Goal: Transaction & Acquisition: Purchase product/service

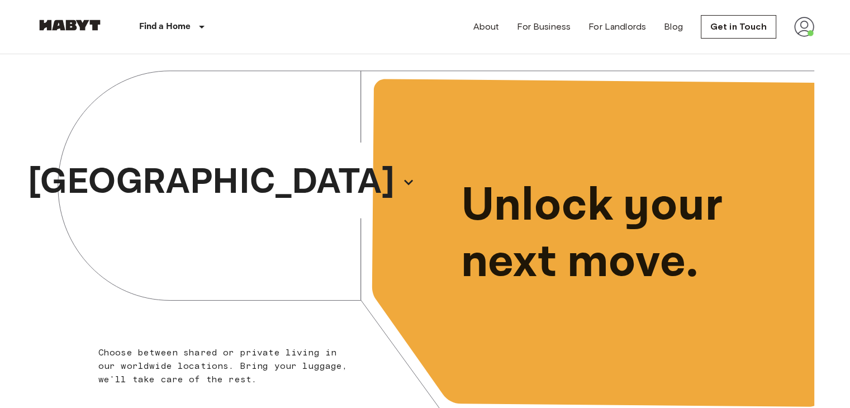
click at [803, 25] on img at bounding box center [804, 27] width 20 height 20
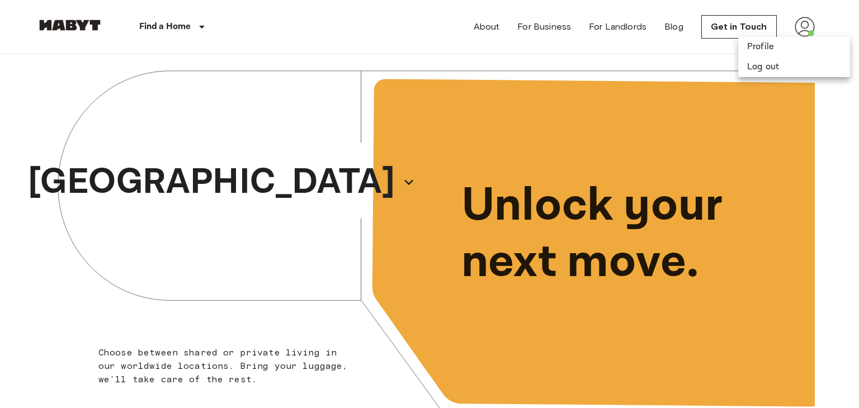
click at [665, 65] on div at bounding box center [429, 204] width 859 height 408
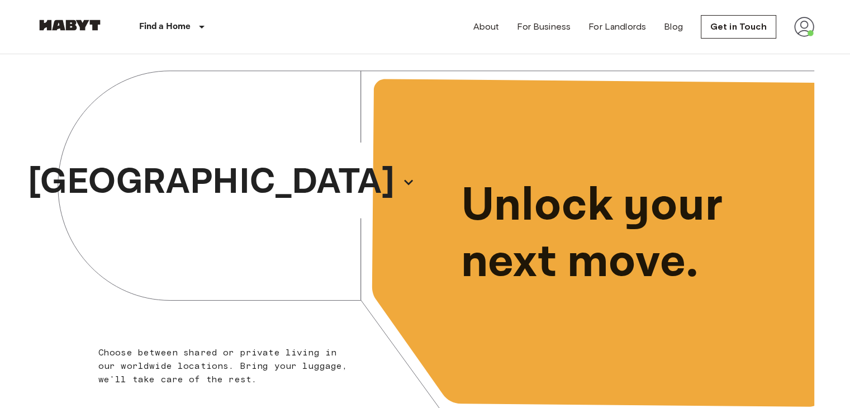
click at [799, 20] on img at bounding box center [804, 27] width 20 height 20
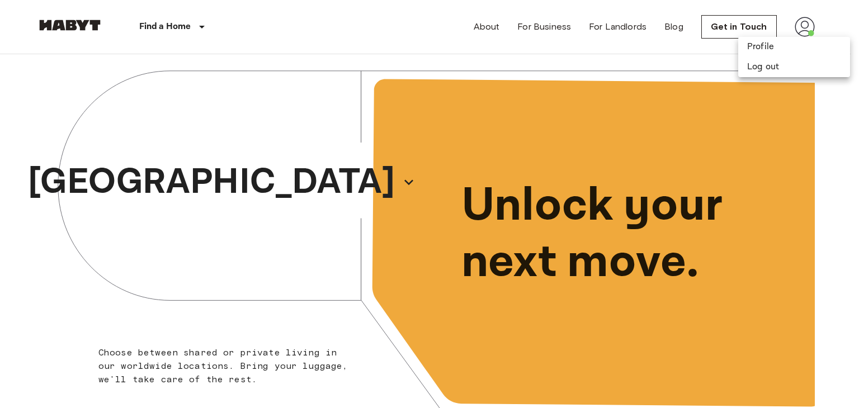
click at [603, 36] on div at bounding box center [429, 204] width 859 height 408
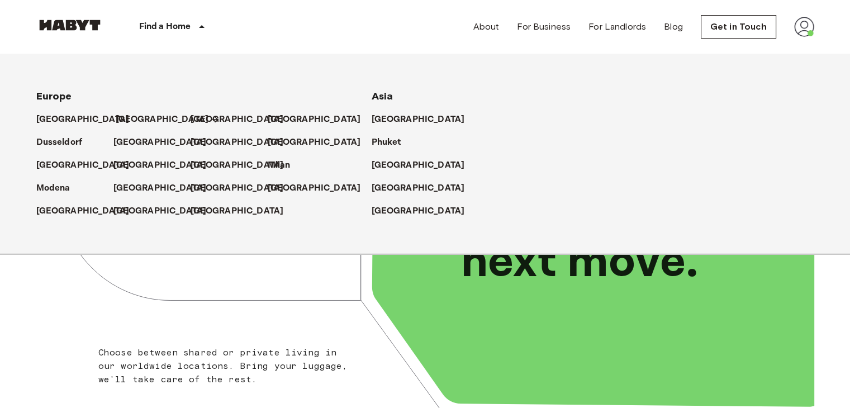
click at [122, 117] on p "[GEOGRAPHIC_DATA]" at bounding box center [162, 119] width 93 height 13
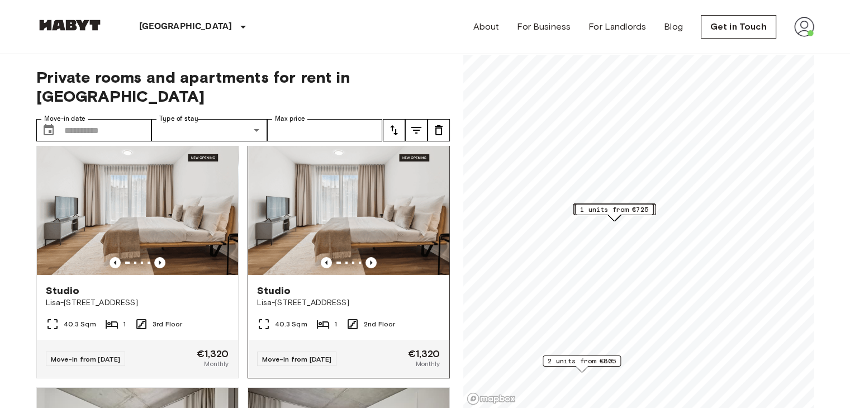
scroll to position [16, 0]
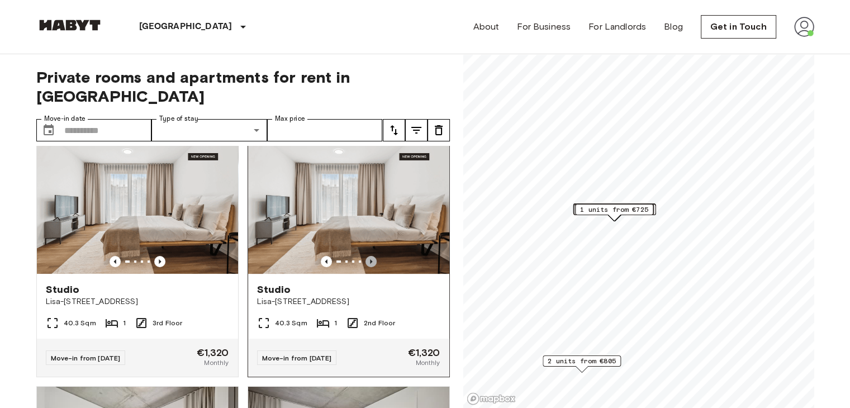
click at [370, 259] on icon "Previous image" at bounding box center [371, 261] width 2 height 4
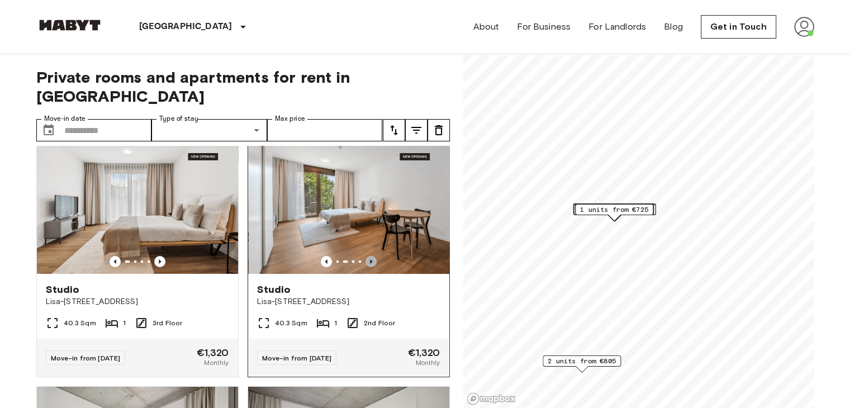
click at [370, 259] on icon "Previous image" at bounding box center [371, 261] width 2 height 4
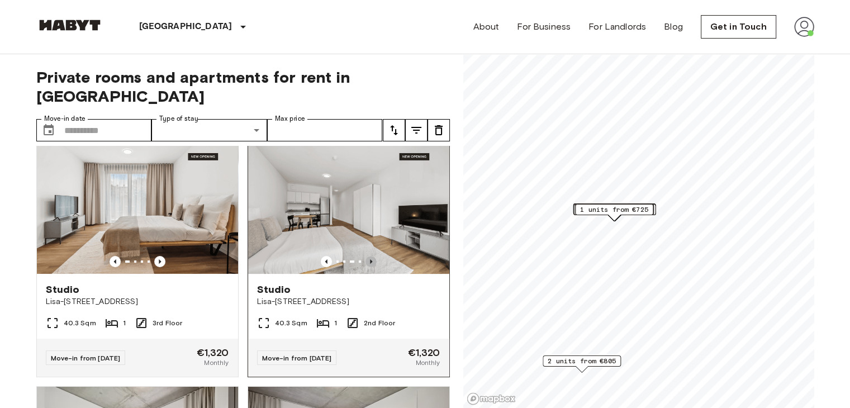
click at [366, 256] on icon "Previous image" at bounding box center [371, 261] width 11 height 11
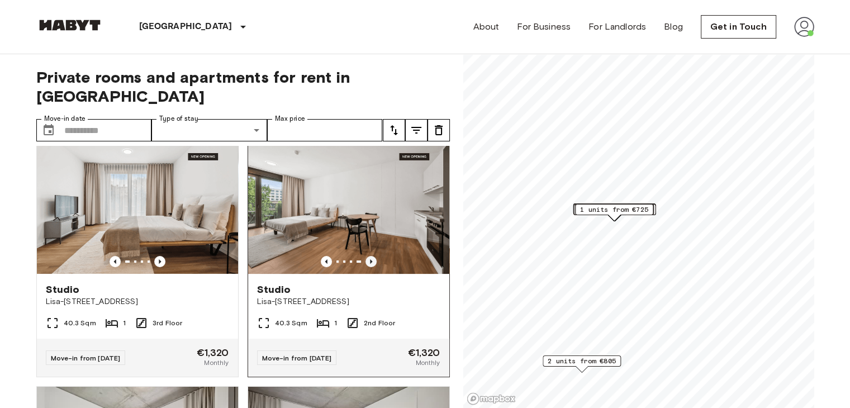
click at [366, 256] on icon "Previous image" at bounding box center [371, 261] width 11 height 11
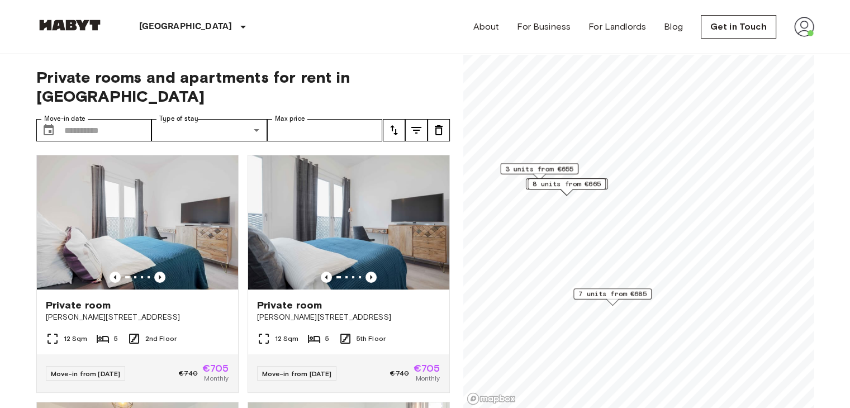
click at [559, 186] on span "8 units from €665" at bounding box center [567, 184] width 68 height 10
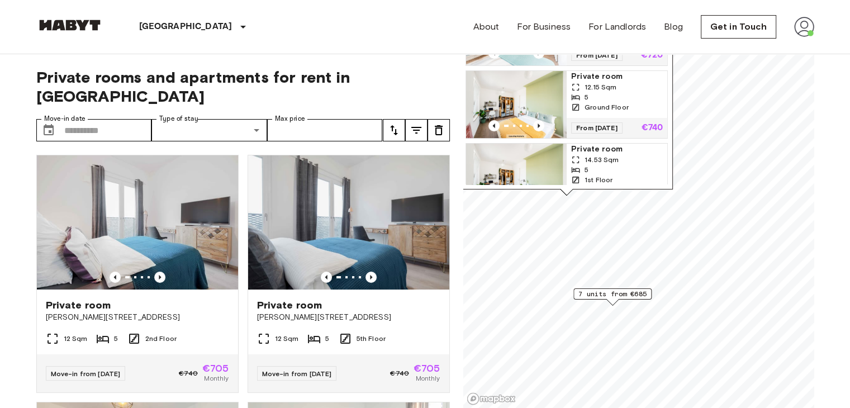
scroll to position [269, 0]
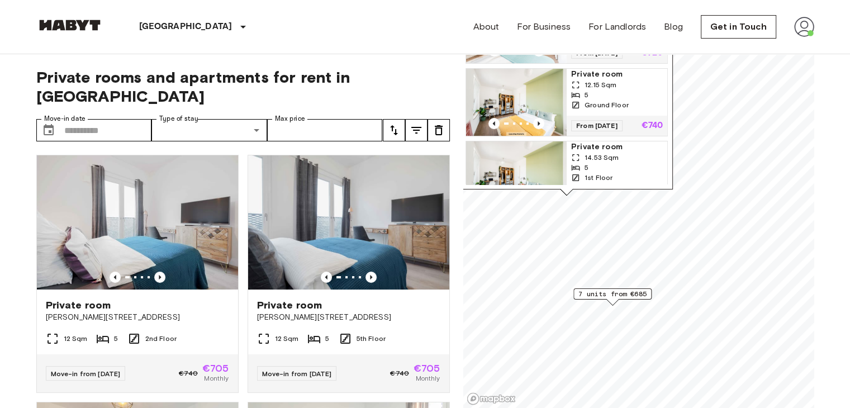
click at [554, 169] on img "Map marker" at bounding box center [516, 174] width 101 height 67
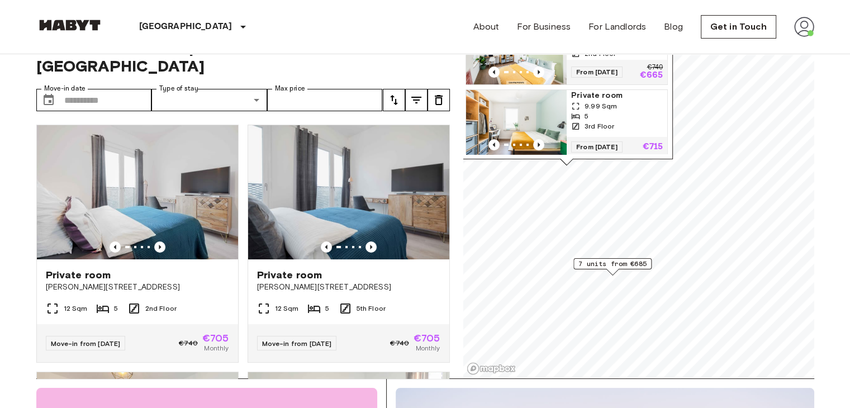
scroll to position [0, 0]
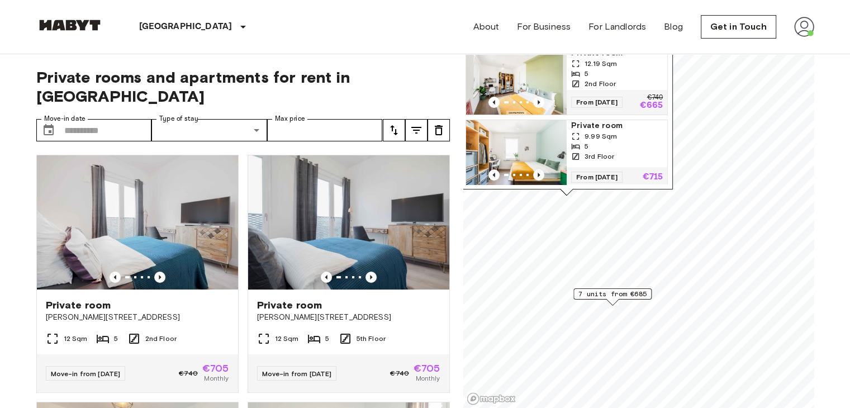
click at [297, 37] on div "[GEOGRAPHIC_DATA] [GEOGRAPHIC_DATA] [GEOGRAPHIC_DATA] [GEOGRAPHIC_DATA] [GEOGRA…" at bounding box center [425, 27] width 778 height 54
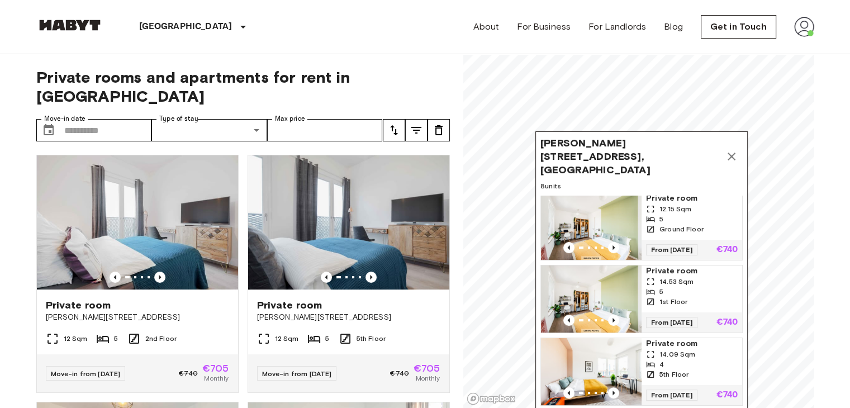
click at [727, 150] on icon "Map marker" at bounding box center [731, 156] width 13 height 13
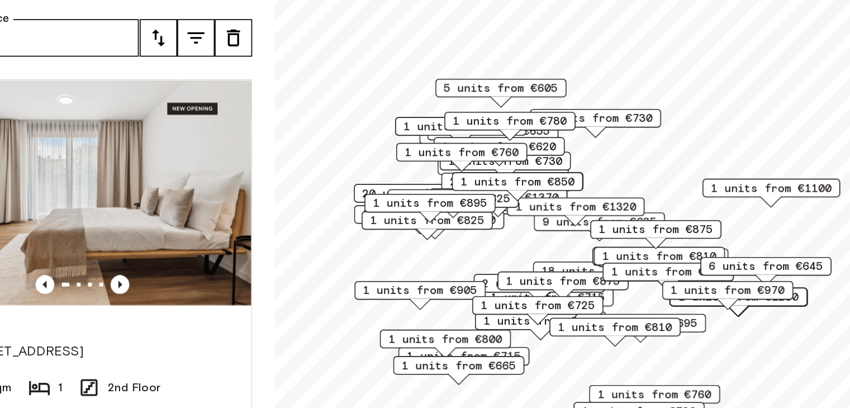
drag, startPoint x: 731, startPoint y: 243, endPoint x: 678, endPoint y: 230, distance: 54.1
click at [678, 230] on div "1 units from €1320" at bounding box center [642, 230] width 82 height 11
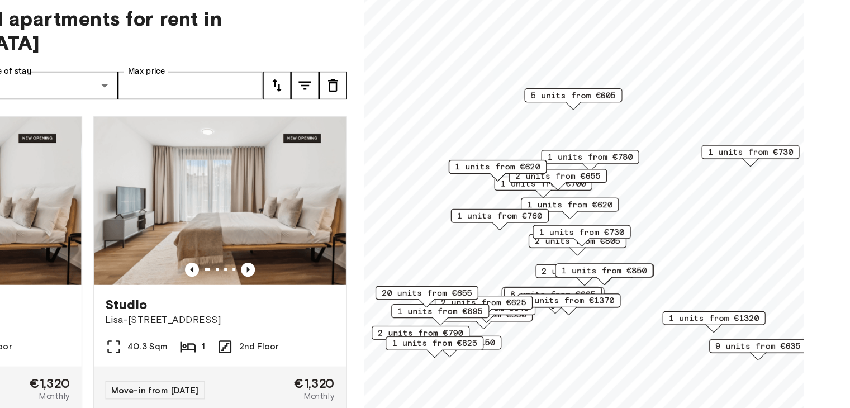
click at [721, 313] on span "1 units from €1320" at bounding box center [743, 316] width 72 height 10
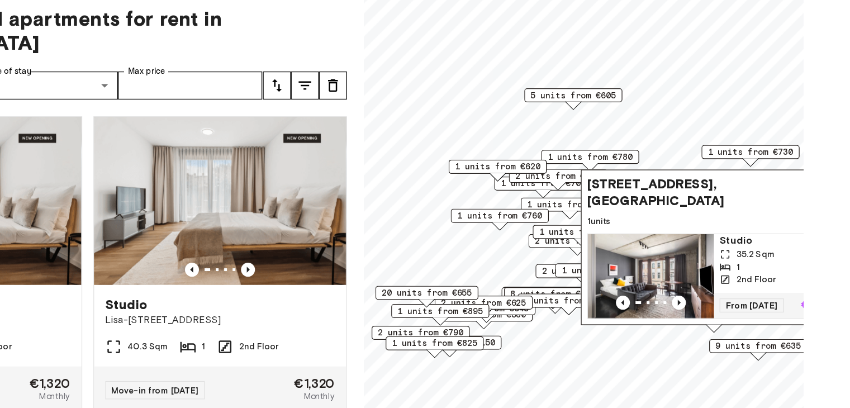
click at [675, 234] on span "1 units" at bounding box center [743, 239] width 202 height 10
click at [710, 298] on icon "Previous image" at bounding box center [714, 303] width 11 height 11
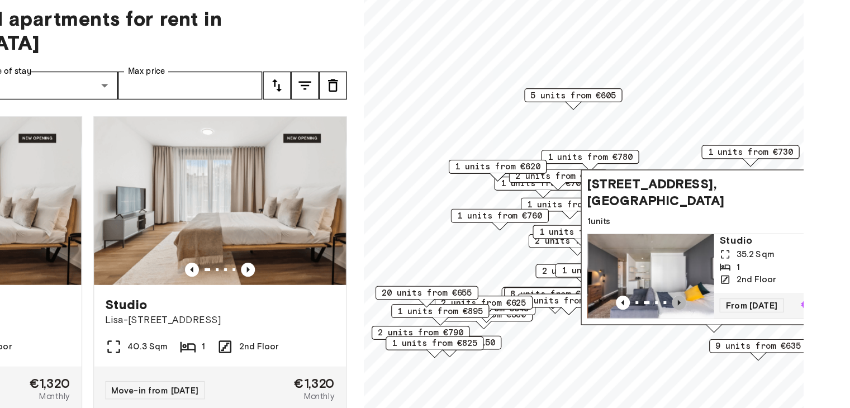
click at [710, 298] on icon "Previous image" at bounding box center [714, 303] width 11 height 11
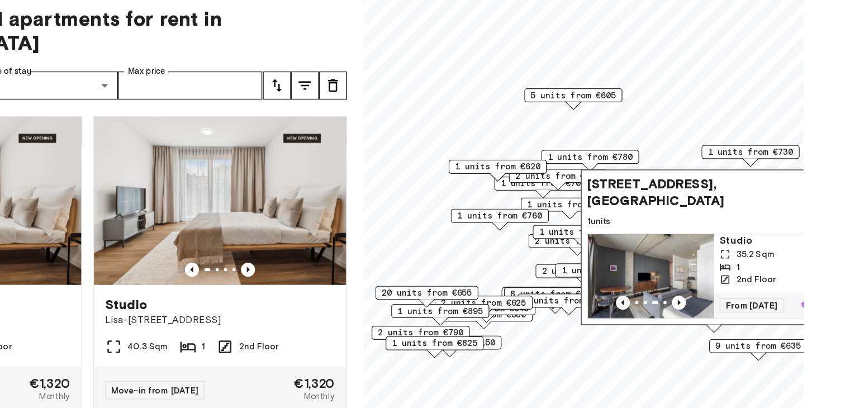
click at [666, 298] on icon "Previous image" at bounding box center [670, 303] width 11 height 11
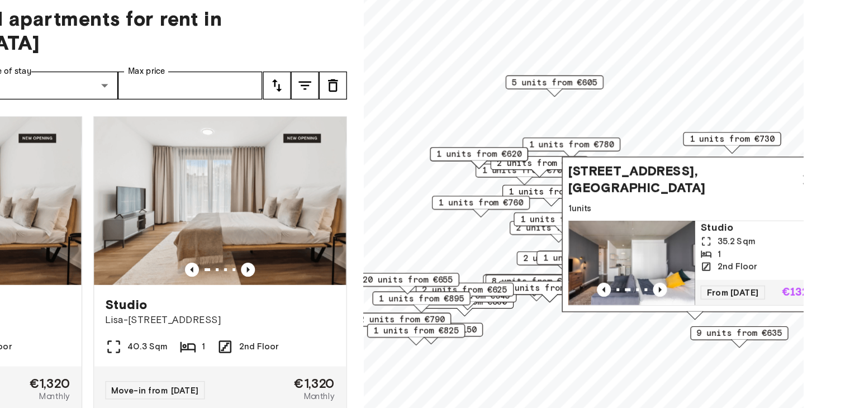
drag, startPoint x: 738, startPoint y: 324, endPoint x: 649, endPoint y: 313, distance: 89.5
click at [649, 313] on div "[STREET_ADDRESS], [GEOGRAPHIC_DATA] 1 units Studio 35.2 Sqm 1 2nd Floor From [D…" at bounding box center [727, 252] width 212 height 130
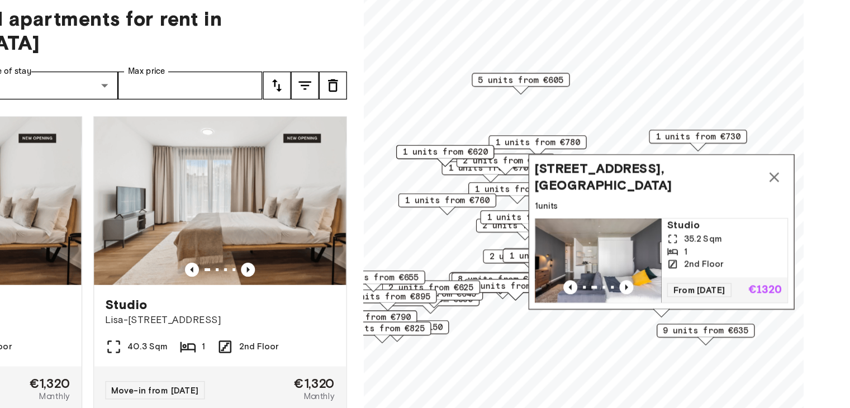
click at [784, 198] on icon "Map marker" at bounding box center [790, 203] width 13 height 13
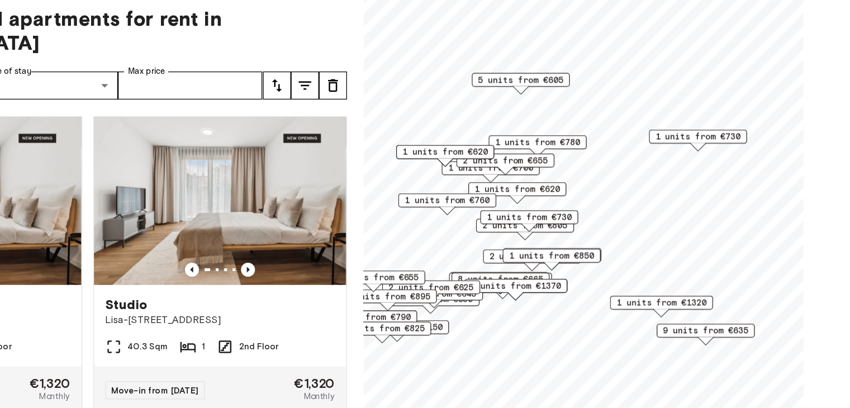
click at [719, 330] on span "9 units from €635" at bounding box center [736, 326] width 68 height 10
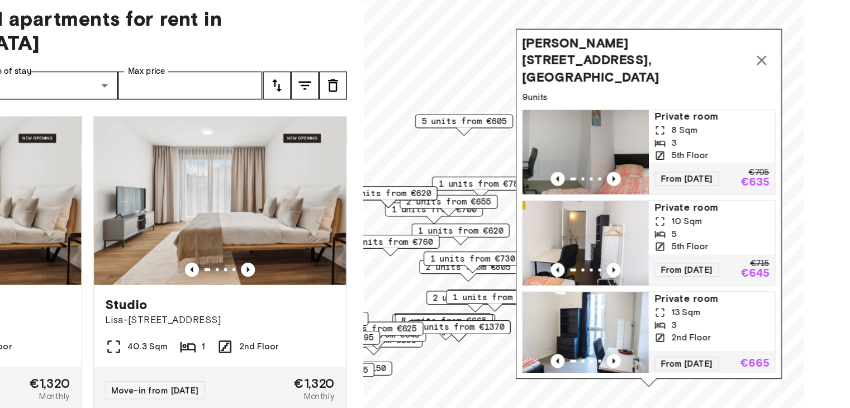
drag, startPoint x: 705, startPoint y: 129, endPoint x: 660, endPoint y: 162, distance: 56.0
click at [645, 162] on div "Map marker" at bounding box center [594, 183] width 101 height 67
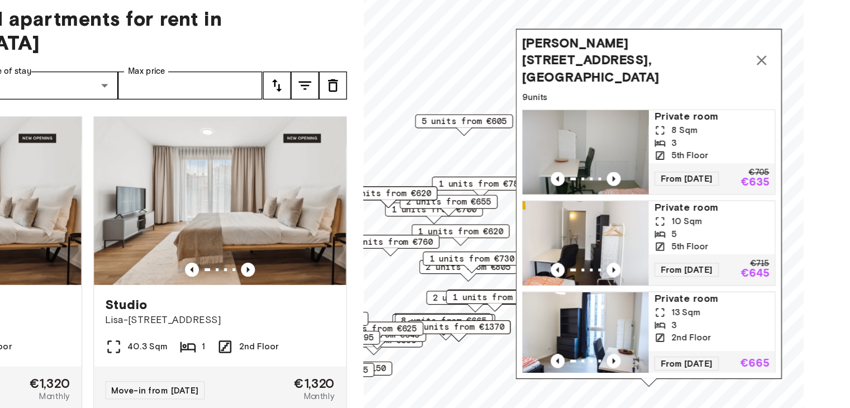
click at [664, 236] on img "Map marker" at bounding box center [640, 255] width 101 height 67
click at [776, 234] on div "10 Sqm" at bounding box center [741, 239] width 92 height 10
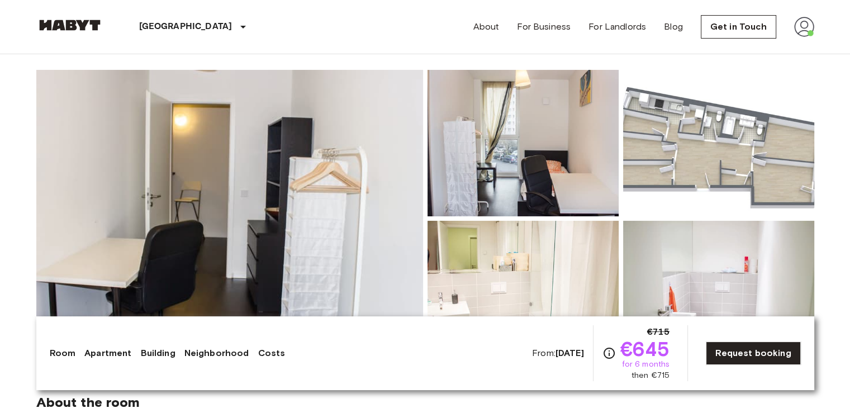
scroll to position [85, 0]
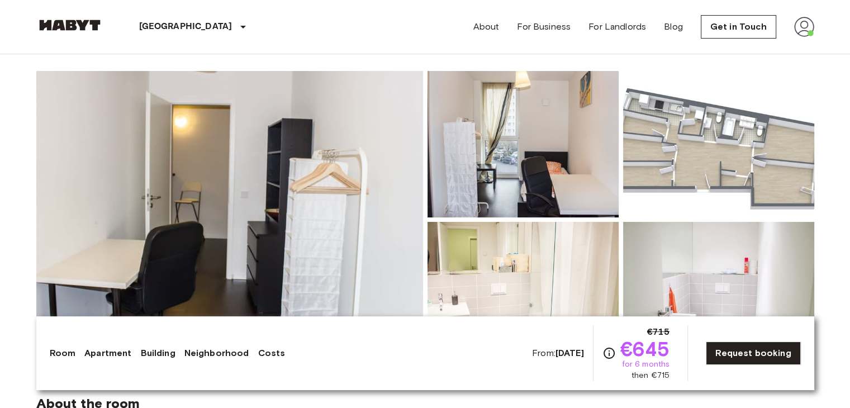
click at [557, 195] on img at bounding box center [523, 144] width 191 height 146
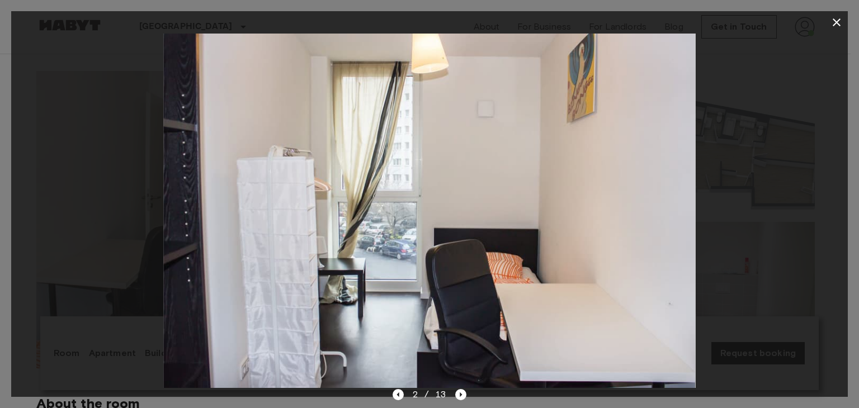
drag, startPoint x: 503, startPoint y: 255, endPoint x: 429, endPoint y: 257, distance: 73.8
click at [452, 257] on img at bounding box center [429, 211] width 532 height 354
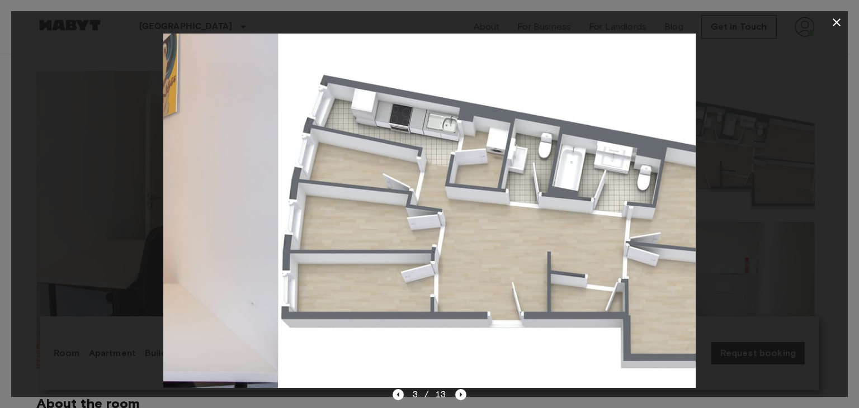
drag, startPoint x: 414, startPoint y: 256, endPoint x: 527, endPoint y: 267, distance: 113.4
click at [527, 267] on img at bounding box center [544, 211] width 532 height 354
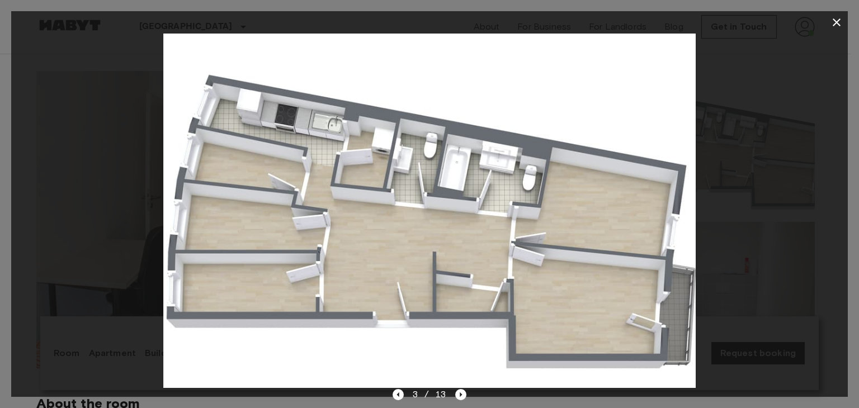
drag, startPoint x: 547, startPoint y: 264, endPoint x: 401, endPoint y: 253, distance: 146.3
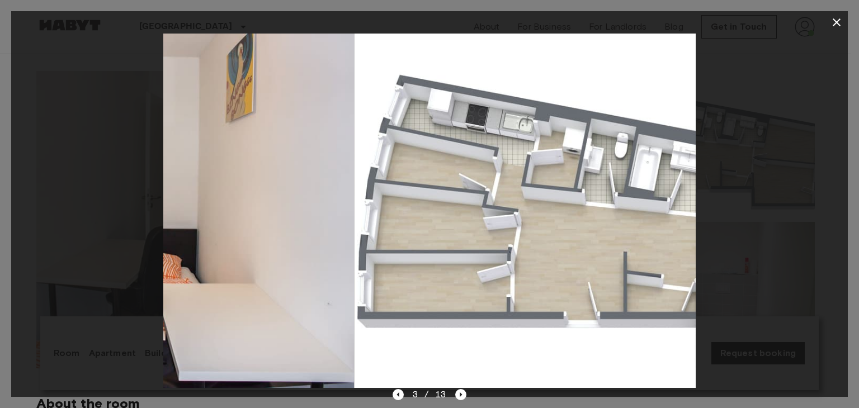
drag, startPoint x: 401, startPoint y: 253, endPoint x: 547, endPoint y: 268, distance: 146.6
click at [547, 268] on img at bounding box center [620, 211] width 532 height 354
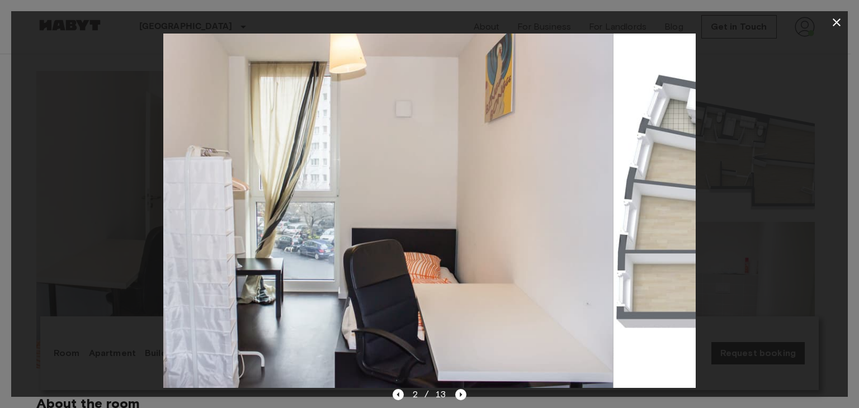
drag, startPoint x: 483, startPoint y: 253, endPoint x: 326, endPoint y: 267, distance: 157.1
click at [326, 267] on img at bounding box center [347, 211] width 532 height 354
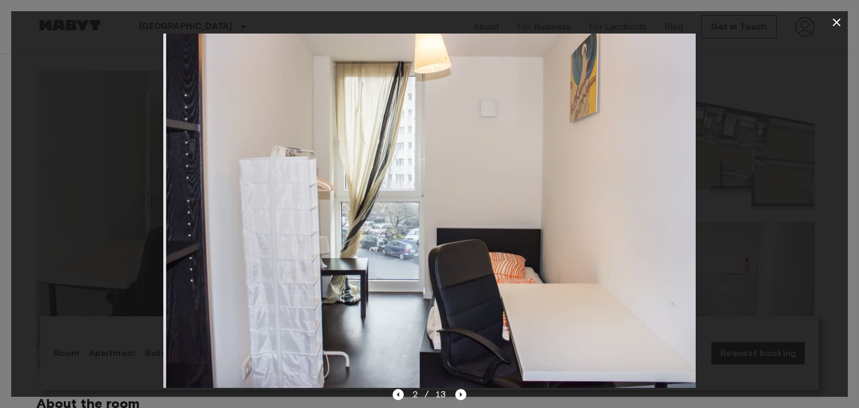
drag, startPoint x: 326, startPoint y: 267, endPoint x: 576, endPoint y: 285, distance: 250.5
click at [554, 282] on img at bounding box center [432, 211] width 532 height 354
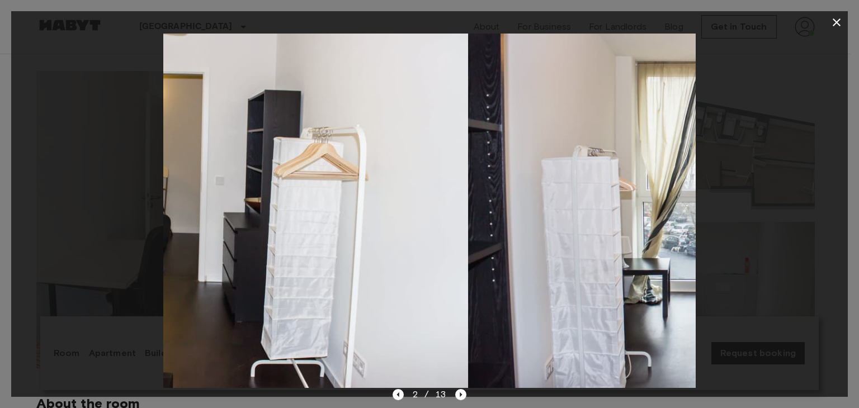
drag, startPoint x: 330, startPoint y: 193, endPoint x: 639, endPoint y: 222, distance: 311.0
click at [639, 222] on img at bounding box center [734, 211] width 532 height 354
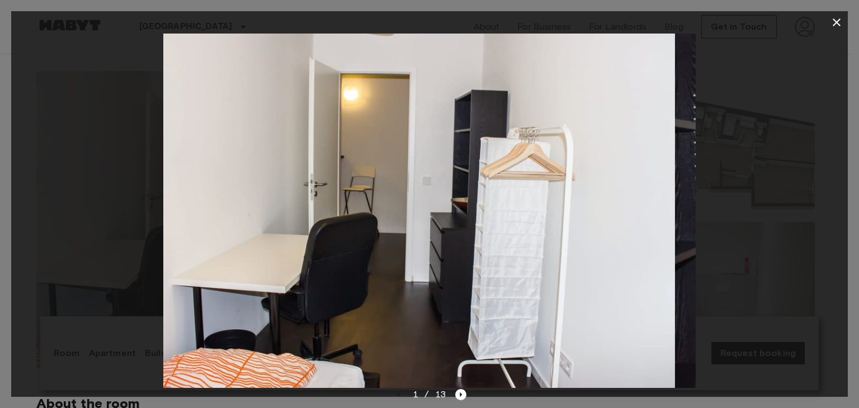
drag, startPoint x: 340, startPoint y: 244, endPoint x: 508, endPoint y: 254, distance: 167.4
click at [487, 253] on img at bounding box center [409, 211] width 532 height 354
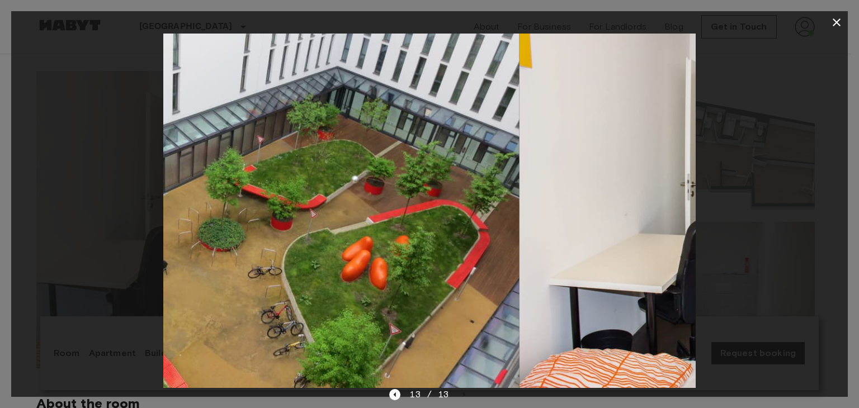
drag, startPoint x: 601, startPoint y: 260, endPoint x: 427, endPoint y: 269, distance: 174.1
click at [427, 269] on img at bounding box center [253, 211] width 532 height 354
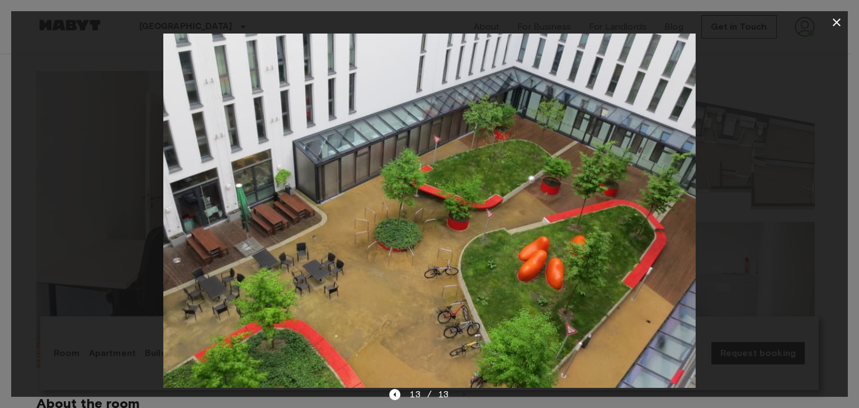
click at [778, 86] on div at bounding box center [429, 211] width 836 height 354
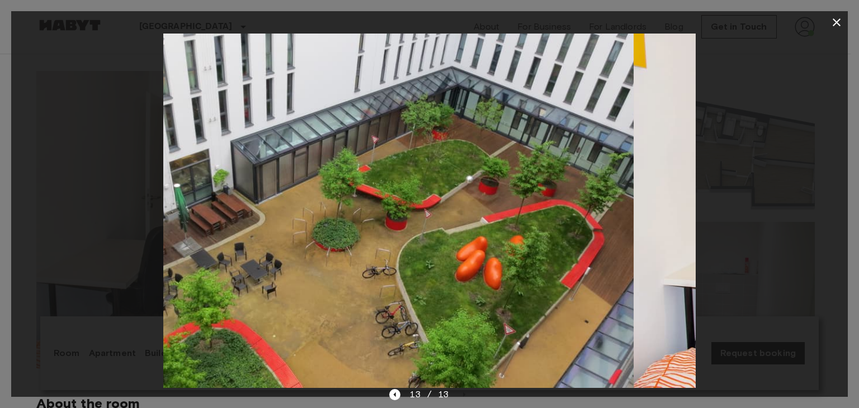
drag, startPoint x: 655, startPoint y: 144, endPoint x: 481, endPoint y: 175, distance: 176.6
click at [481, 175] on img at bounding box center [367, 211] width 532 height 354
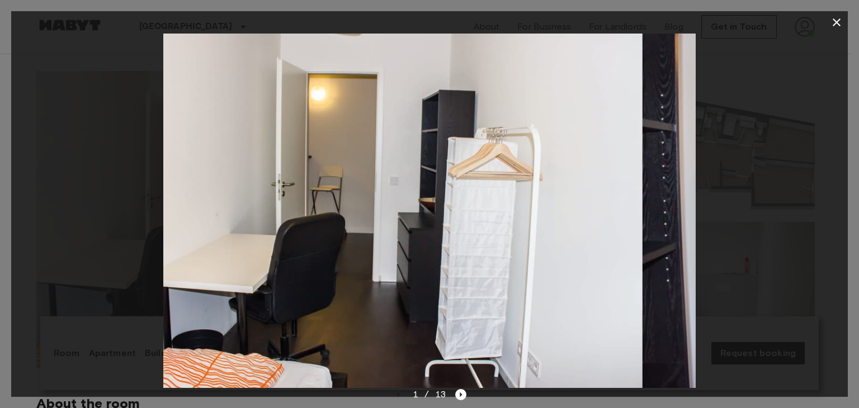
drag, startPoint x: 510, startPoint y: 215, endPoint x: 409, endPoint y: 212, distance: 101.2
click at [418, 212] on img at bounding box center [376, 211] width 532 height 354
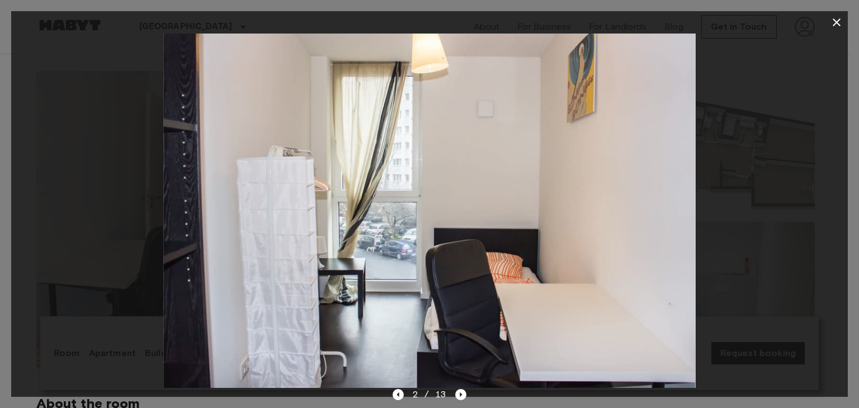
click at [766, 113] on div at bounding box center [429, 211] width 836 height 354
click at [839, 16] on icon "button" at bounding box center [835, 22] width 13 height 13
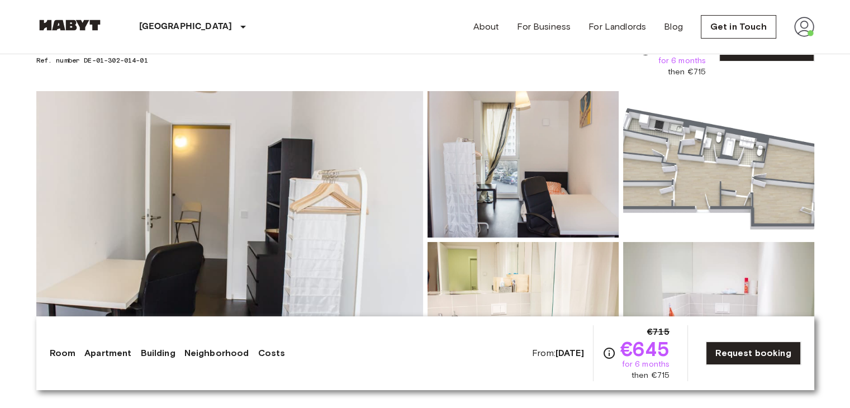
scroll to position [65, 0]
click at [501, 64] on div "Private room From Nov 4 2025 Bernhard-Weiß-Straße 1-3 Ref. number DE-01-302-014…" at bounding box center [425, 42] width 778 height 69
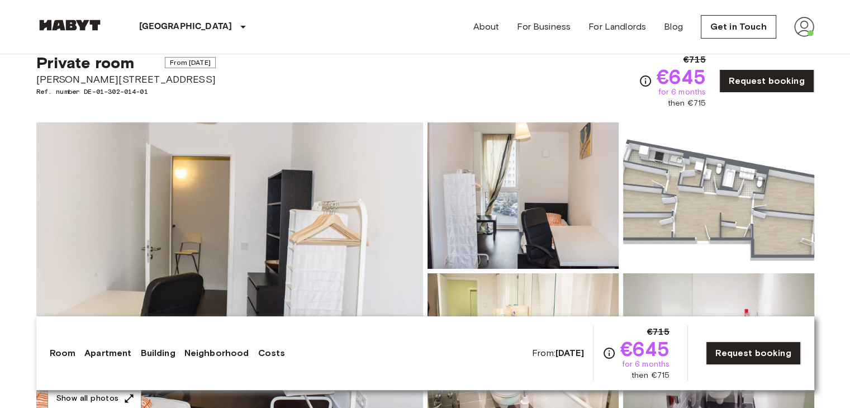
scroll to position [34, 0]
click at [378, 153] on img at bounding box center [229, 270] width 387 height 297
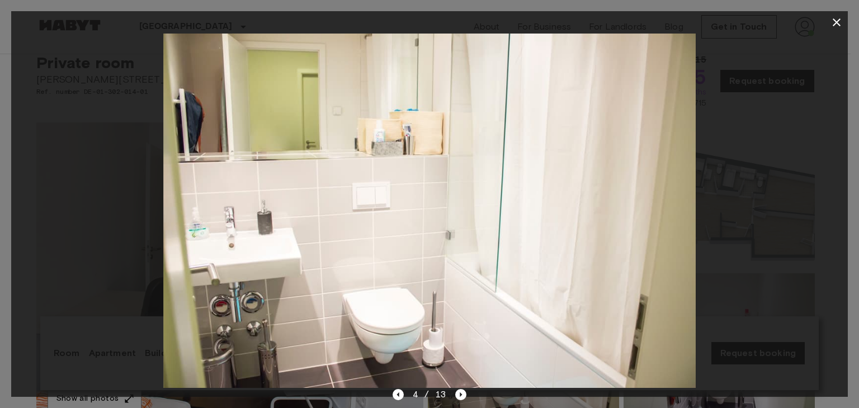
click at [834, 59] on div at bounding box center [429, 211] width 836 height 354
click at [762, 36] on div at bounding box center [429, 211] width 836 height 354
click at [829, 25] on icon "button" at bounding box center [835, 22] width 13 height 13
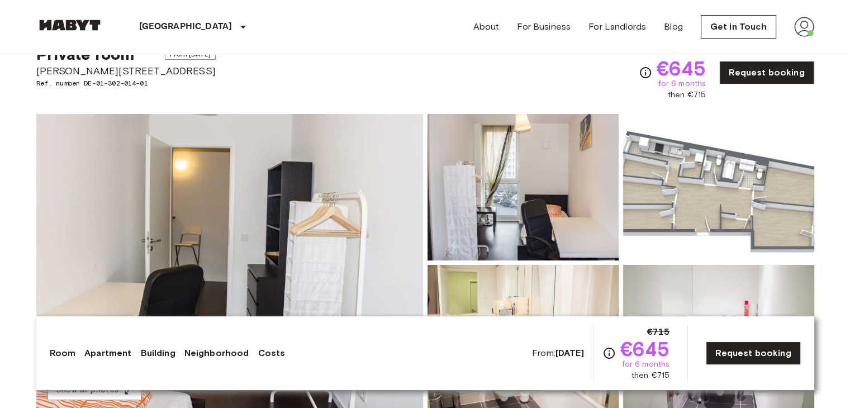
scroll to position [40, 0]
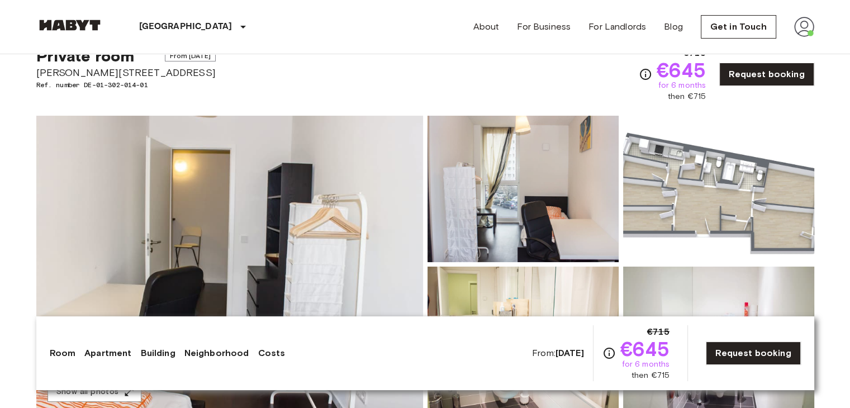
click at [648, 7] on div "About For Business For Landlords Blog Get in Touch" at bounding box center [643, 27] width 341 height 54
